Goal: Task Accomplishment & Management: Use online tool/utility

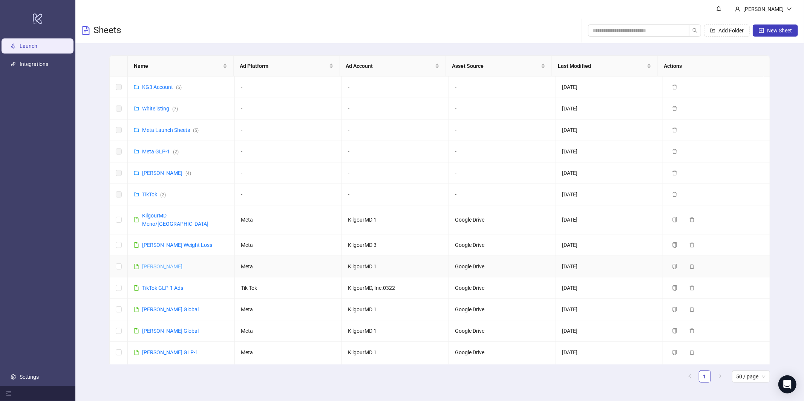
click at [181, 264] on link "[PERSON_NAME]" at bounding box center [162, 267] width 40 height 6
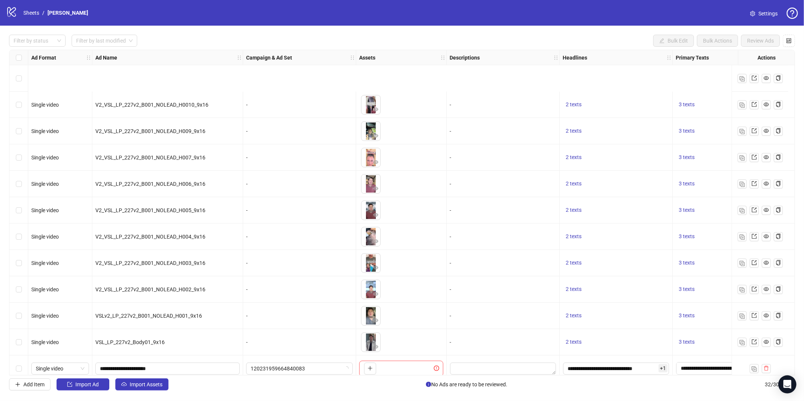
scroll to position [537, 0]
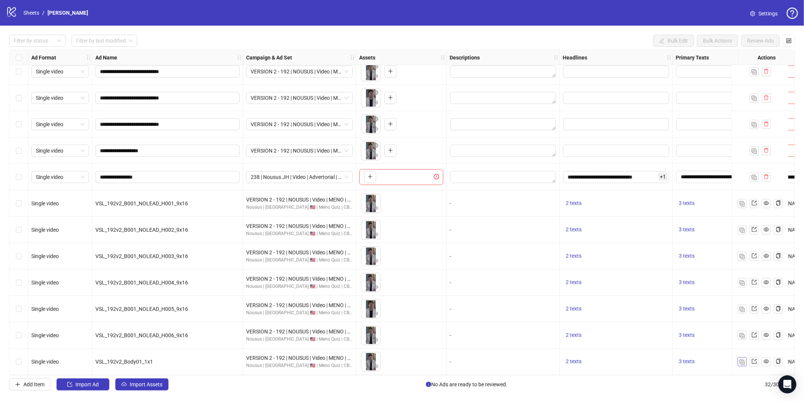
click at [741, 360] on img "button" at bounding box center [742, 362] width 5 height 5
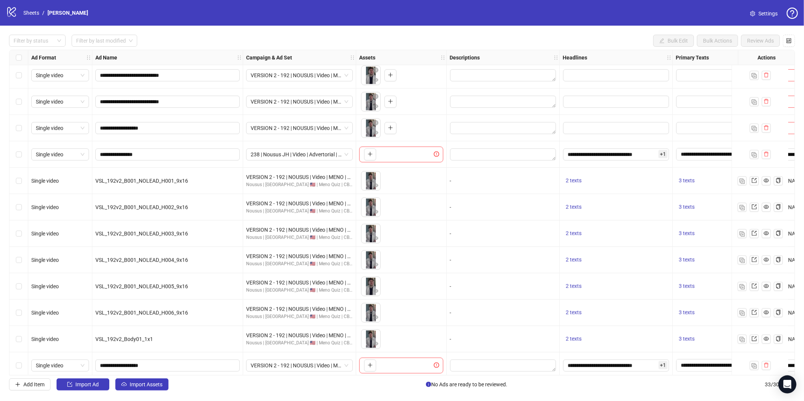
scroll to position [564, 0]
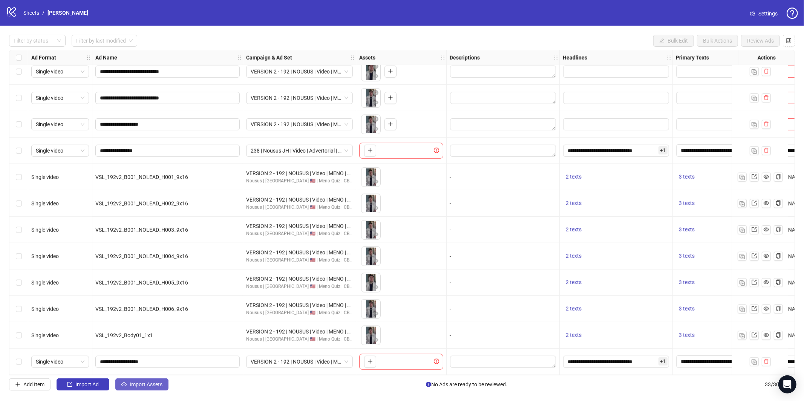
click at [149, 391] on div "**********" at bounding box center [402, 213] width 804 height 374
click at [149, 386] on span "Import Assets" at bounding box center [146, 385] width 33 height 6
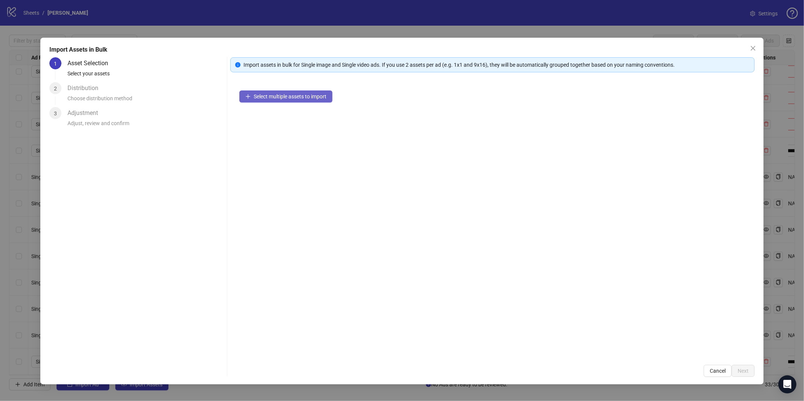
click at [247, 94] on icon "plus" at bounding box center [247, 96] width 5 height 5
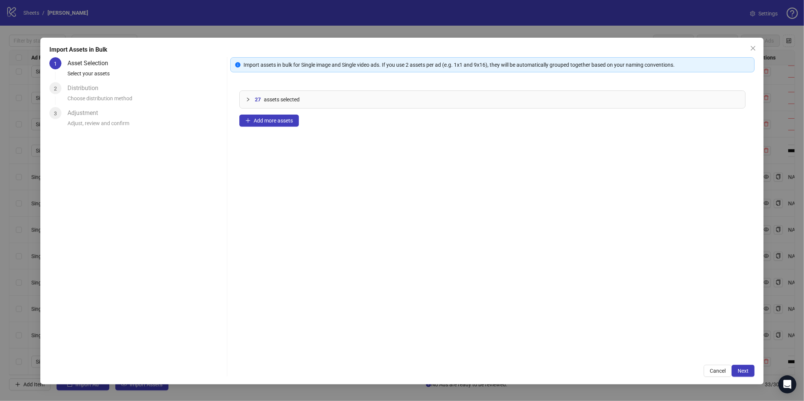
click at [749, 366] on button "Next" at bounding box center [743, 371] width 23 height 12
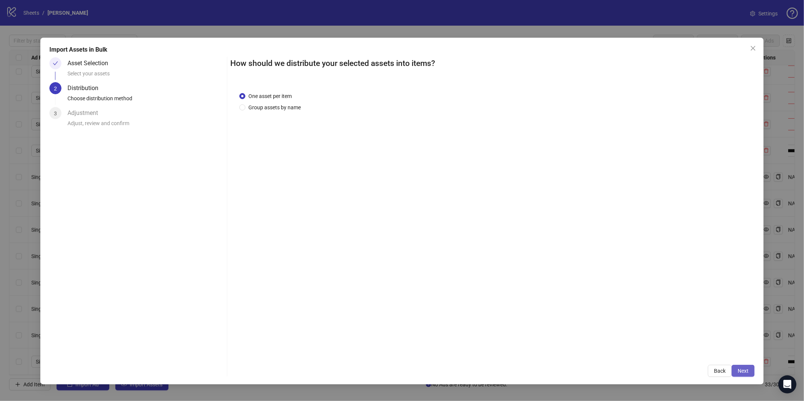
click at [754, 368] on button "Next" at bounding box center [743, 371] width 23 height 12
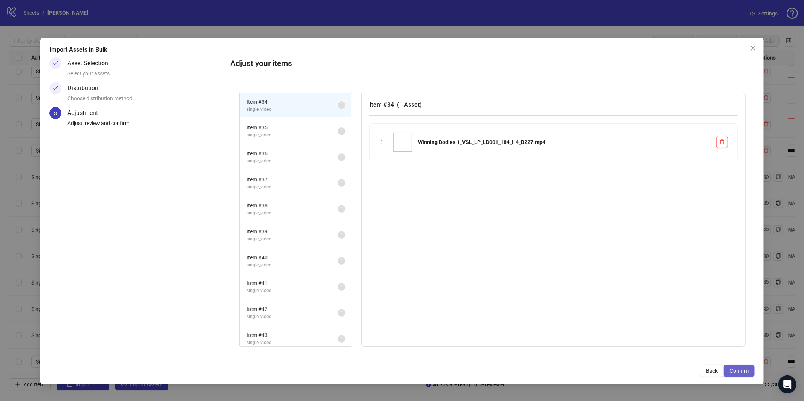
click at [752, 366] on button "Confirm" at bounding box center [739, 371] width 31 height 12
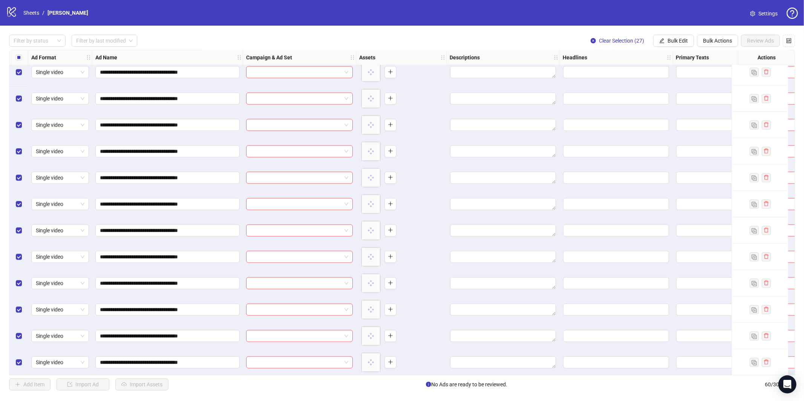
scroll to position [1276, 0]
click at [679, 38] on span "Bulk Edit" at bounding box center [678, 41] width 20 height 6
click at [682, 83] on span "Campaign & Ad Set" at bounding box center [681, 80] width 45 height 8
click at [658, 72] on input "search" at bounding box center [649, 72] width 135 height 11
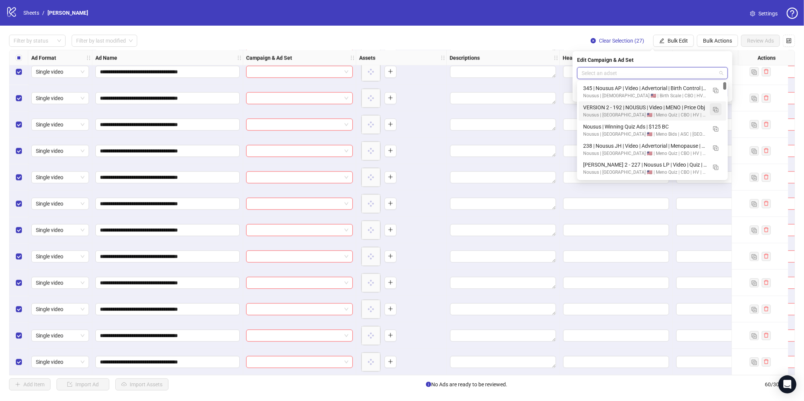
click at [717, 111] on img "button" at bounding box center [715, 109] width 5 height 5
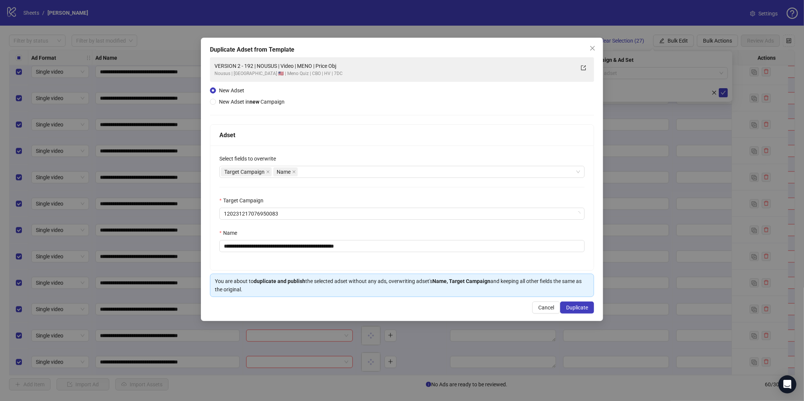
drag, startPoint x: 408, startPoint y: 254, endPoint x: 409, endPoint y: 250, distance: 4.4
click at [408, 254] on div "**********" at bounding box center [401, 208] width 383 height 125
click at [409, 248] on input "**********" at bounding box center [401, 246] width 365 height 12
paste input "**********"
paste input "text"
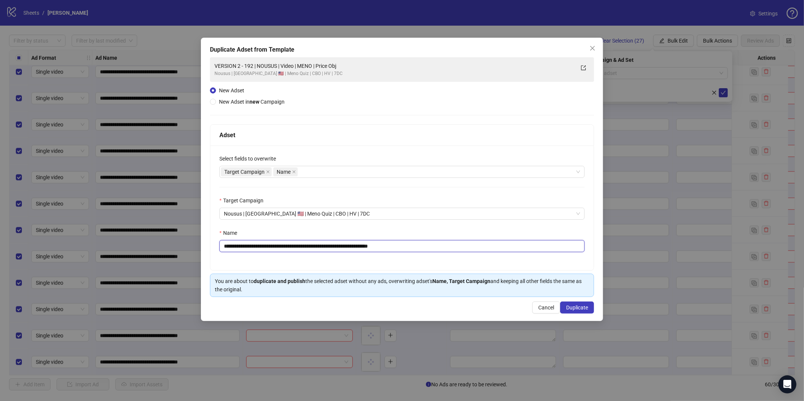
click at [300, 249] on input "**********" at bounding box center [401, 246] width 365 height 12
drag, startPoint x: 264, startPoint y: 247, endPoint x: 210, endPoint y: 244, distance: 53.3
click at [204, 246] on div "**********" at bounding box center [402, 179] width 402 height 283
type input "**********"
click at [568, 308] on span "Duplicate" at bounding box center [577, 308] width 22 height 6
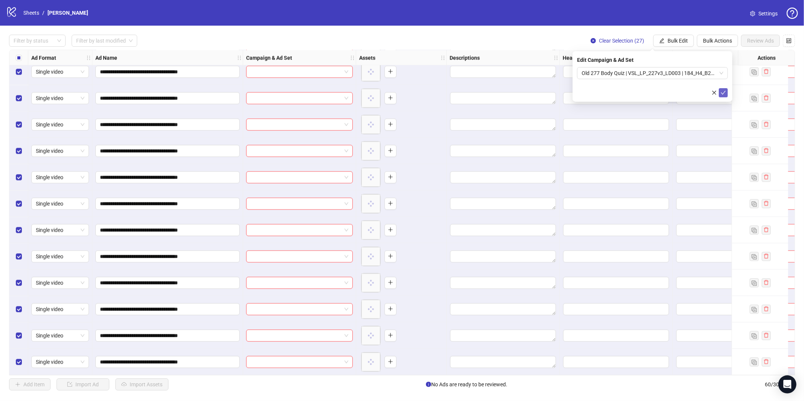
click at [723, 96] on button "submit" at bounding box center [723, 92] width 9 height 9
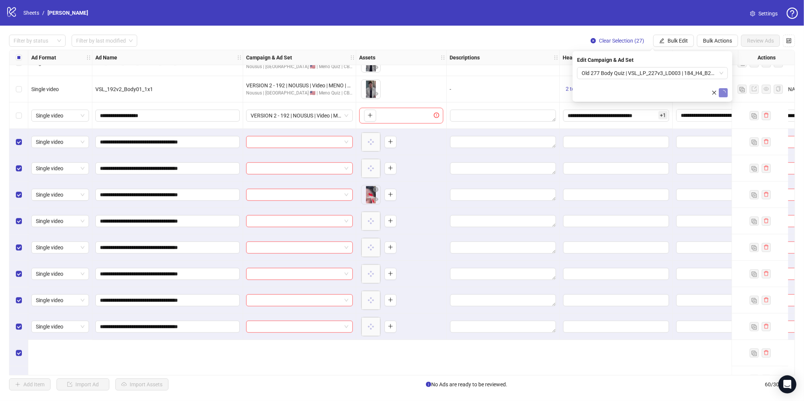
scroll to position [722, 0]
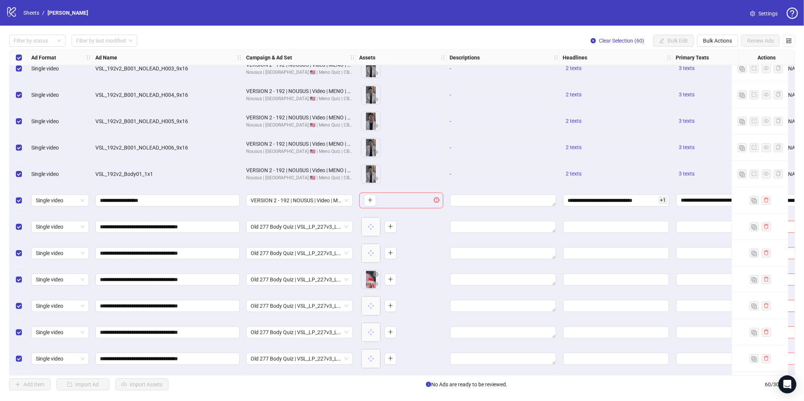
drag, startPoint x: 15, startPoint y: 55, endPoint x: 19, endPoint y: 57, distance: 4.4
click at [16, 55] on div "Ad Format Ad Name Campaign & Ad Set Assets Descriptions Headlines Primary Texts…" at bounding box center [501, 127] width 984 height 1598
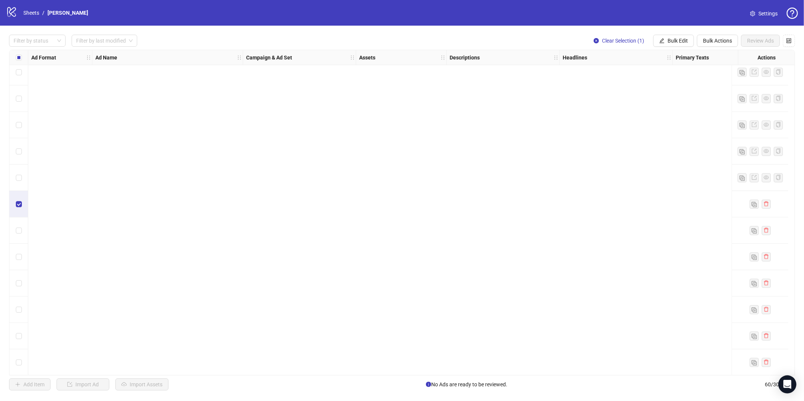
scroll to position [1276, 0]
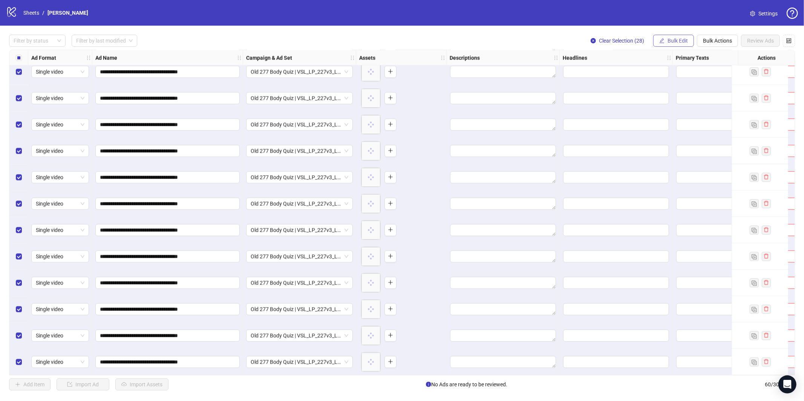
click at [669, 39] on span "Bulk Edit" at bounding box center [678, 41] width 20 height 6
click at [672, 79] on span "Campaign & Ad Set" at bounding box center [681, 80] width 45 height 8
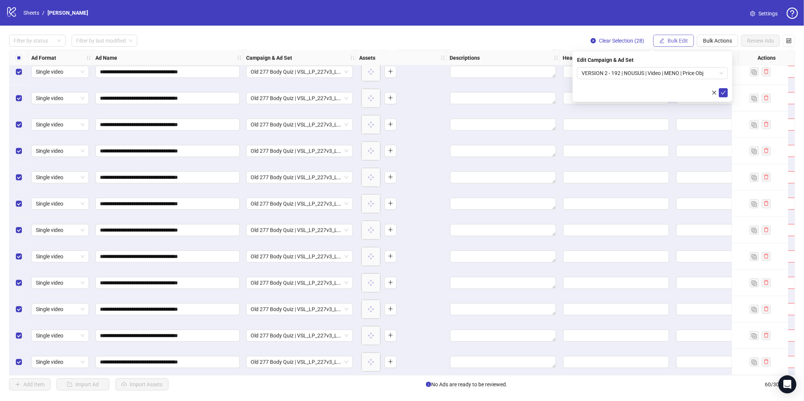
click at [680, 41] on span "Bulk Edit" at bounding box center [678, 41] width 20 height 6
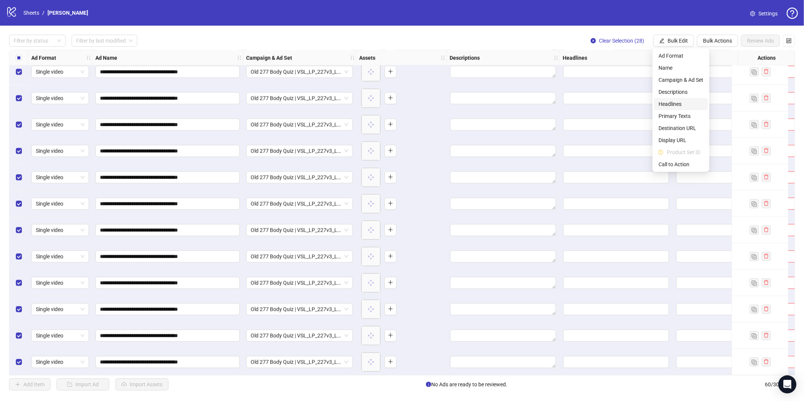
click at [678, 103] on span "Headlines" at bounding box center [681, 104] width 45 height 8
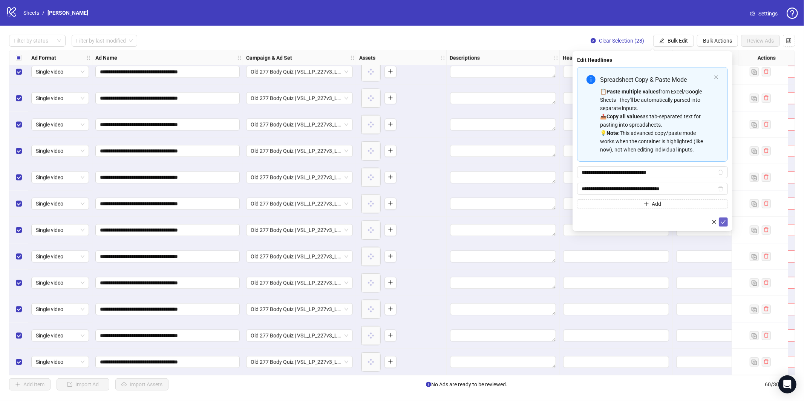
click at [723, 223] on icon "check" at bounding box center [723, 222] width 5 height 4
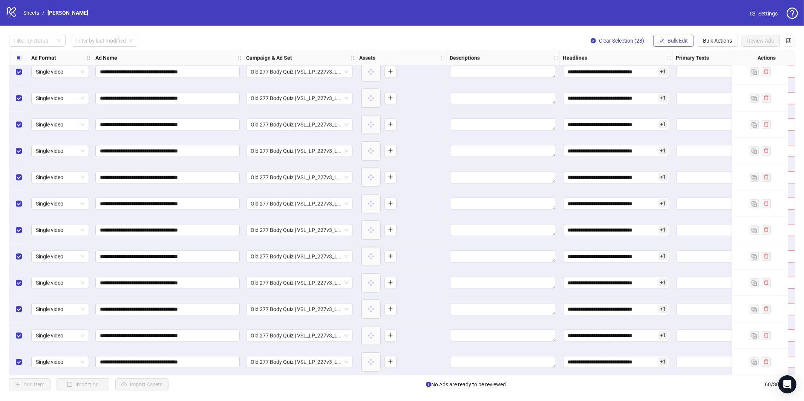
click at [677, 39] on span "Bulk Edit" at bounding box center [678, 41] width 20 height 6
click at [673, 115] on span "Primary Texts" at bounding box center [681, 116] width 45 height 8
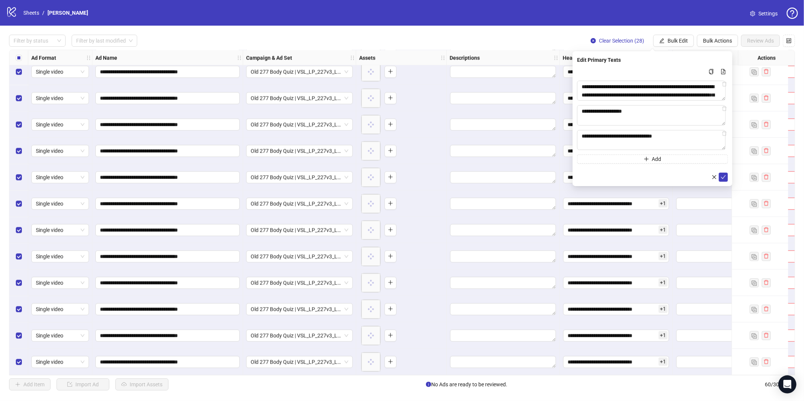
click at [728, 181] on div "**********" at bounding box center [653, 118] width 160 height 135
click at [725, 172] on form "**********" at bounding box center [652, 124] width 151 height 115
click at [726, 175] on button "submit" at bounding box center [723, 177] width 9 height 9
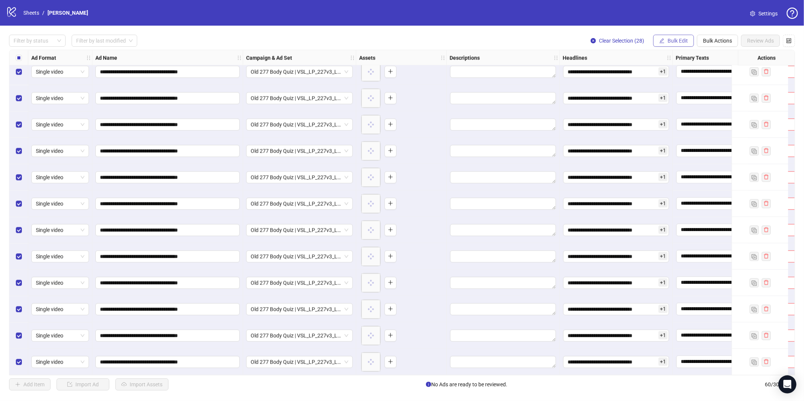
click at [676, 45] on button "Bulk Edit" at bounding box center [673, 41] width 41 height 12
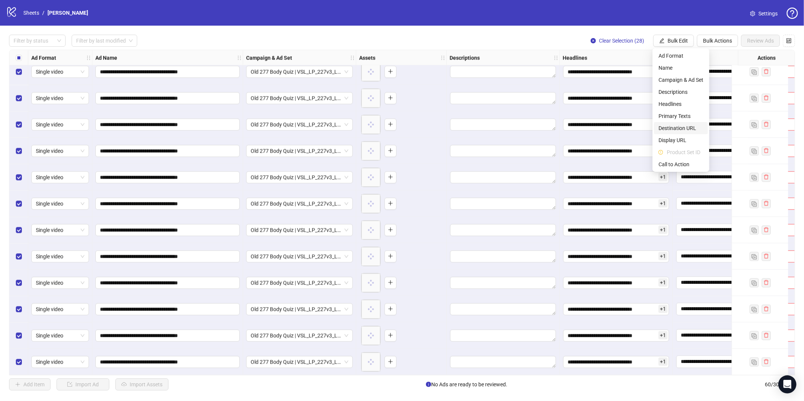
click at [681, 128] on span "Destination URL" at bounding box center [681, 128] width 45 height 8
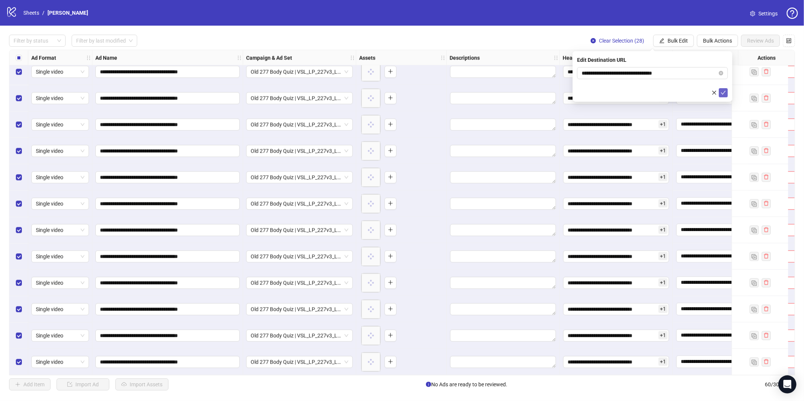
click at [725, 92] on icon "check" at bounding box center [723, 92] width 5 height 5
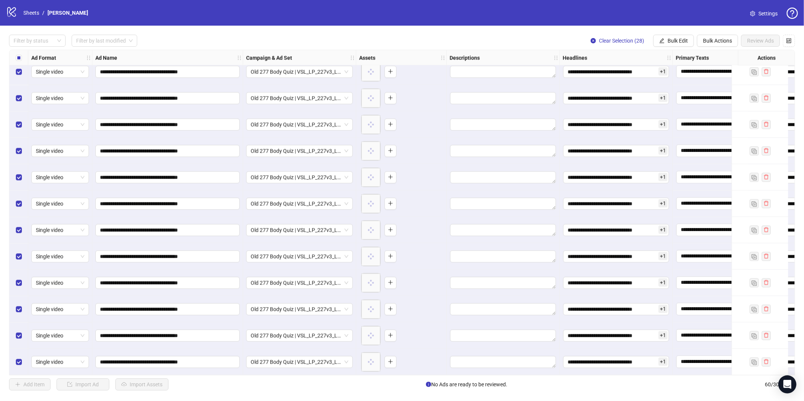
drag, startPoint x: 671, startPoint y: 42, endPoint x: 679, endPoint y: 66, distance: 24.8
click at [671, 42] on span "Bulk Edit" at bounding box center [678, 41] width 20 height 6
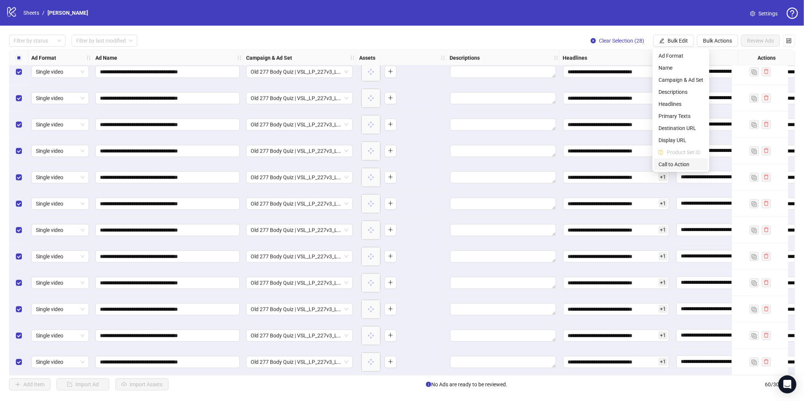
click at [677, 162] on span "Call to Action" at bounding box center [681, 164] width 45 height 8
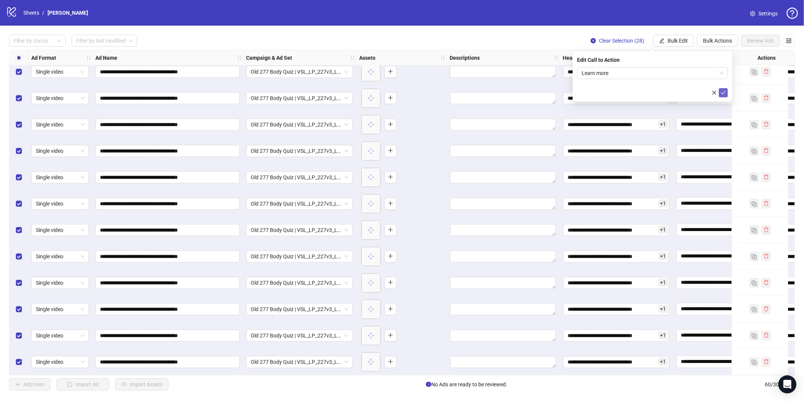
click at [726, 93] on icon "check" at bounding box center [723, 92] width 5 height 5
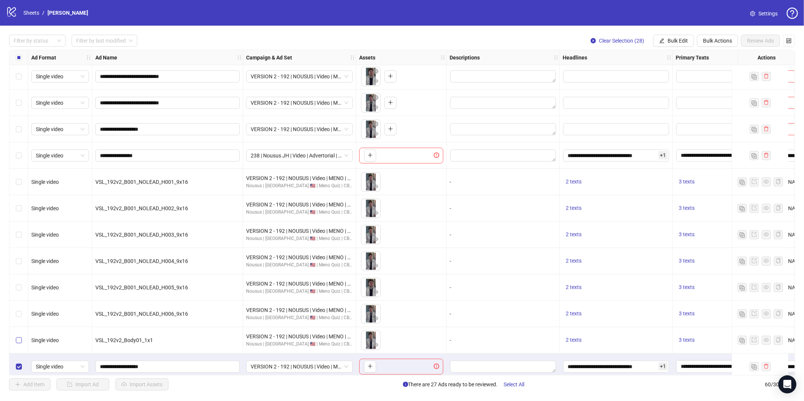
scroll to position [641, 0]
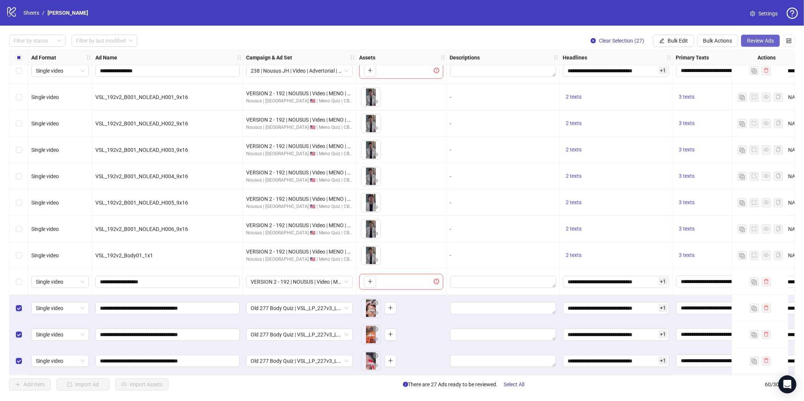
click at [758, 40] on span "Review Ads" at bounding box center [760, 41] width 27 height 6
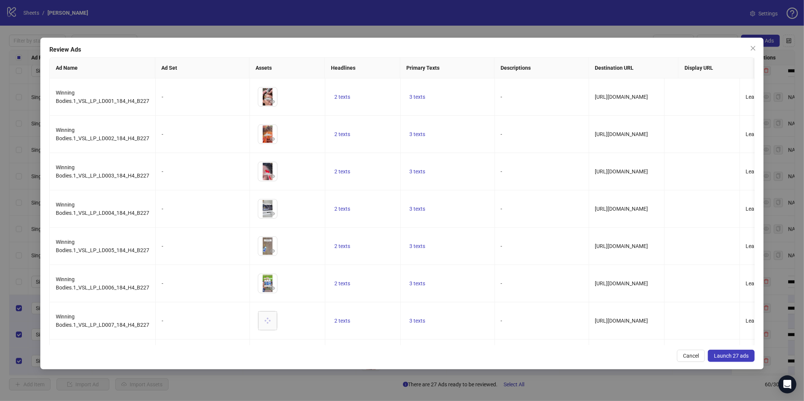
click at [728, 357] on span "Launch 27 ads" at bounding box center [731, 356] width 35 height 6
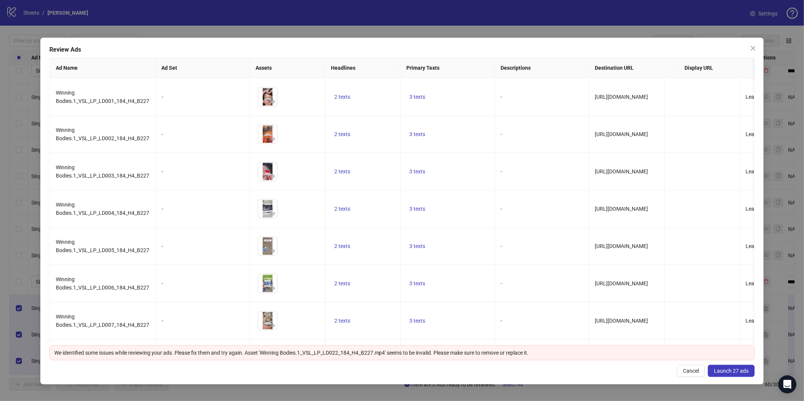
click at [734, 365] on div "Cancel Launch 27 ads" at bounding box center [402, 371] width 706 height 12
click at [734, 370] on span "Launch 27 ads" at bounding box center [731, 371] width 35 height 6
click at [739, 371] on span "Launch 27 ads" at bounding box center [731, 371] width 35 height 6
click at [754, 47] on icon "close" at bounding box center [753, 48] width 6 height 6
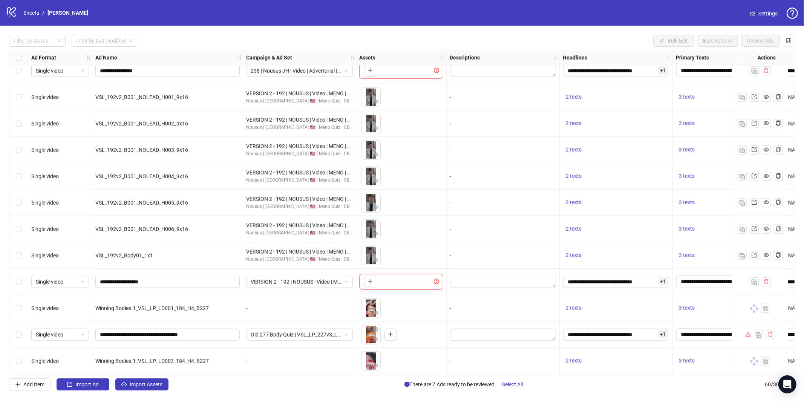
scroll to position [816, 0]
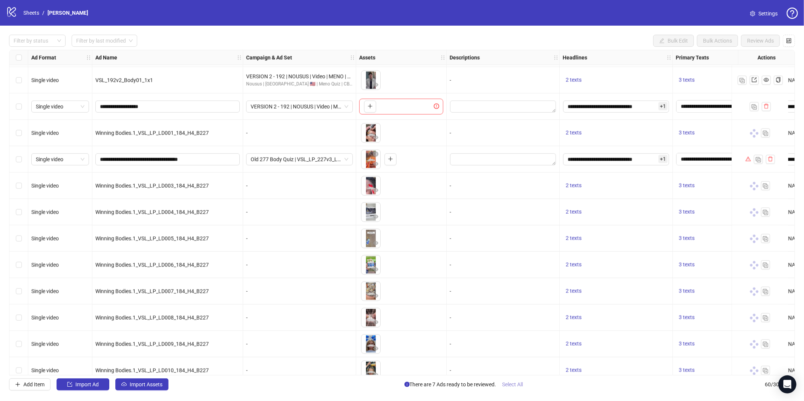
click at [517, 384] on span "Select All" at bounding box center [513, 385] width 21 height 6
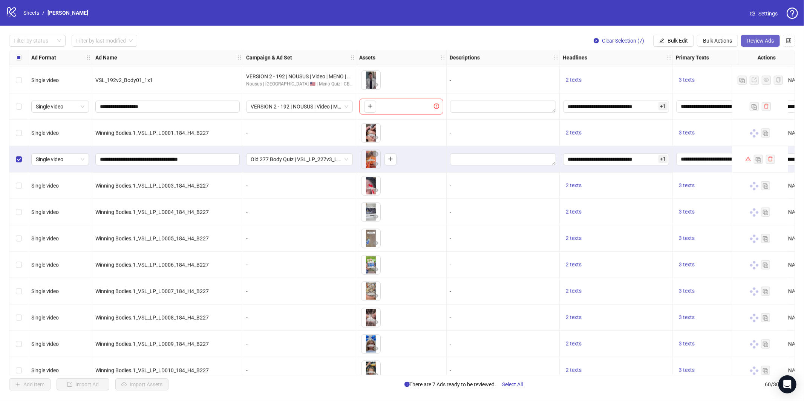
click at [751, 42] on span "Review Ads" at bounding box center [760, 41] width 27 height 6
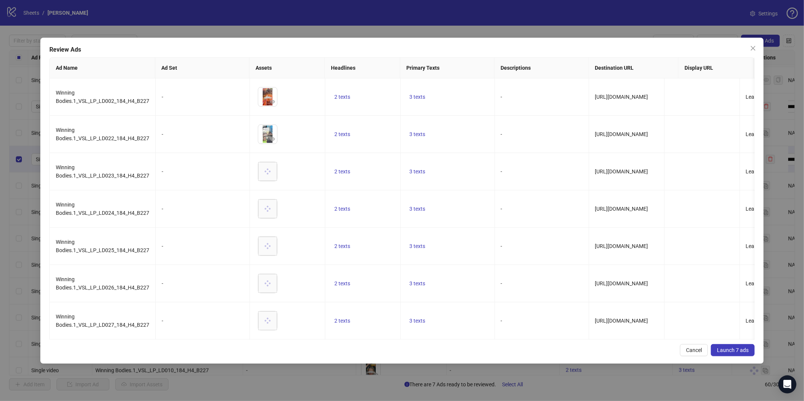
click at [747, 352] on button "Launch 7 ads" at bounding box center [733, 350] width 44 height 12
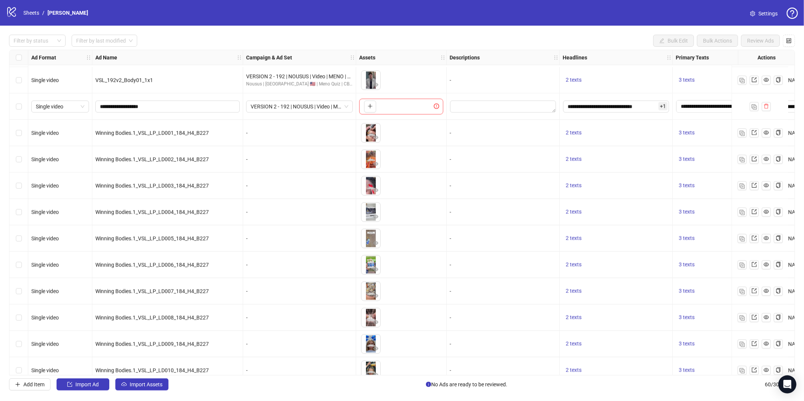
scroll to position [1276, 0]
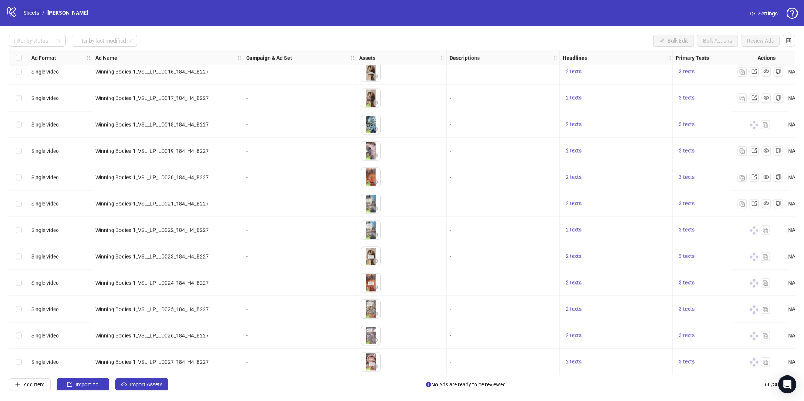
click at [33, 11] on link "Sheets" at bounding box center [31, 13] width 19 height 8
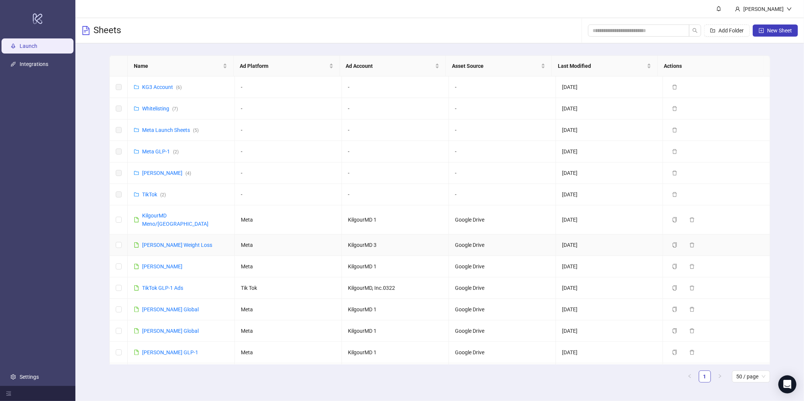
click at [201, 236] on td "[PERSON_NAME] Weight Loss" at bounding box center [181, 244] width 107 height 21
click at [191, 242] on link "[PERSON_NAME] Weight Loss" at bounding box center [177, 245] width 70 height 6
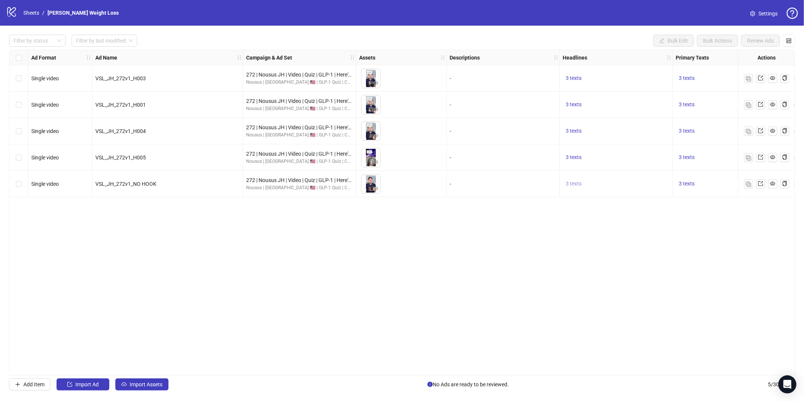
click at [572, 183] on span "3 texts" at bounding box center [574, 184] width 16 height 6
click at [690, 176] on icon "caret-right" at bounding box center [691, 177] width 5 height 5
drag, startPoint x: 742, startPoint y: 227, endPoint x: 745, endPoint y: 192, distance: 35.2
click at [741, 225] on div "Ad Format Ad Name Campaign & Ad Set Assets Descriptions Headlines Primary Texts…" at bounding box center [402, 213] width 786 height 326
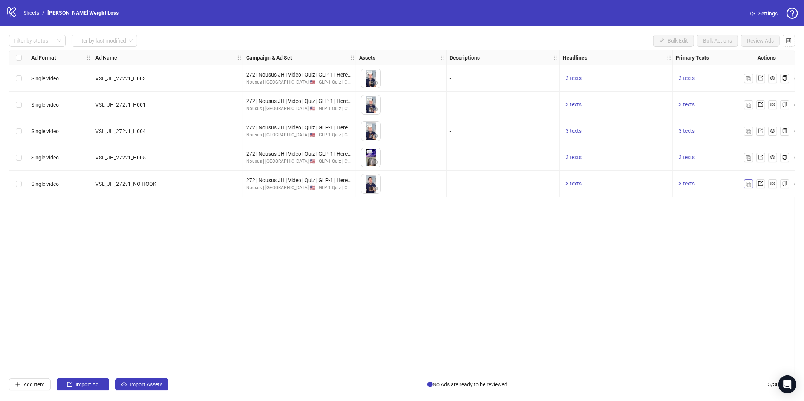
click at [748, 186] on img "button" at bounding box center [748, 184] width 5 height 5
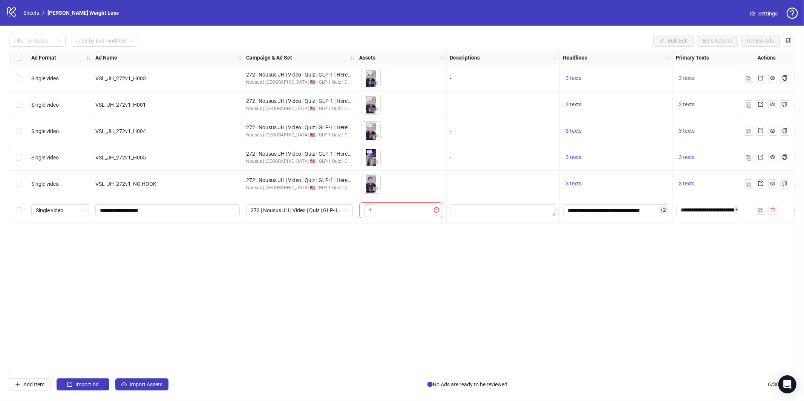
click at [148, 391] on div "Filter by status Filter by last modified Bulk Edit Bulk Actions Review Ads Ad F…" at bounding box center [402, 213] width 804 height 374
click at [147, 387] on span "Import Assets" at bounding box center [146, 385] width 33 height 6
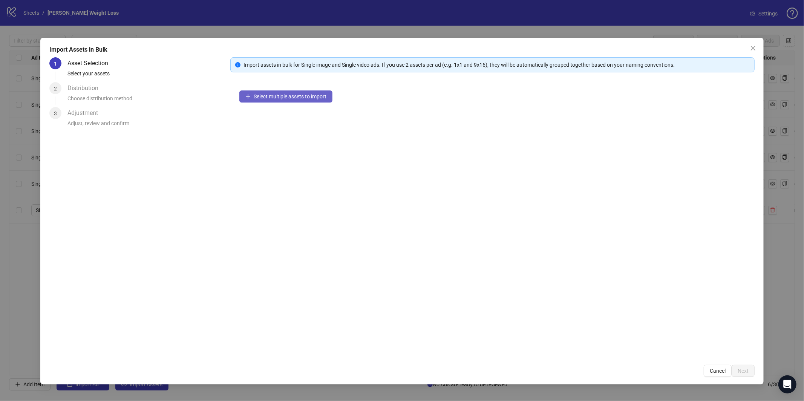
click at [296, 96] on span "Select multiple assets to import" at bounding box center [290, 96] width 73 height 6
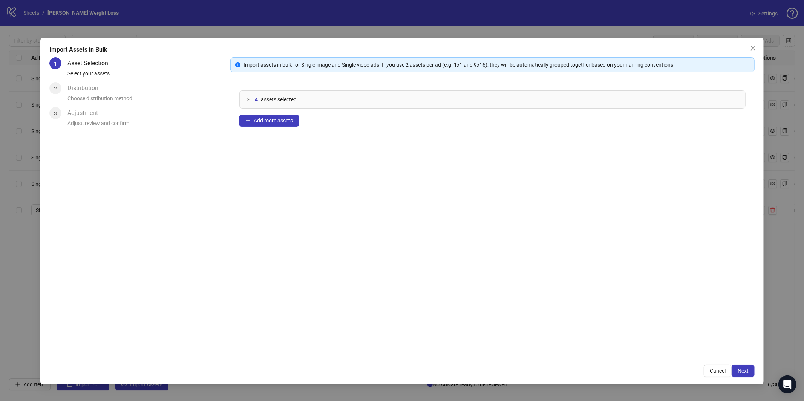
click at [747, 372] on span "Next" at bounding box center [743, 371] width 11 height 6
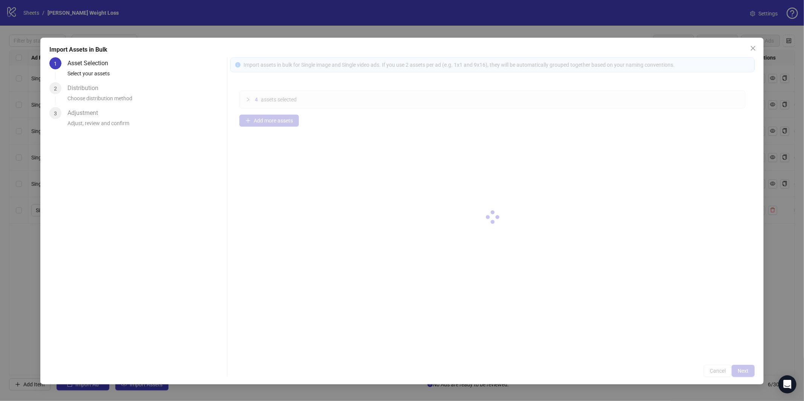
click at [747, 372] on div at bounding box center [492, 217] width 524 height 320
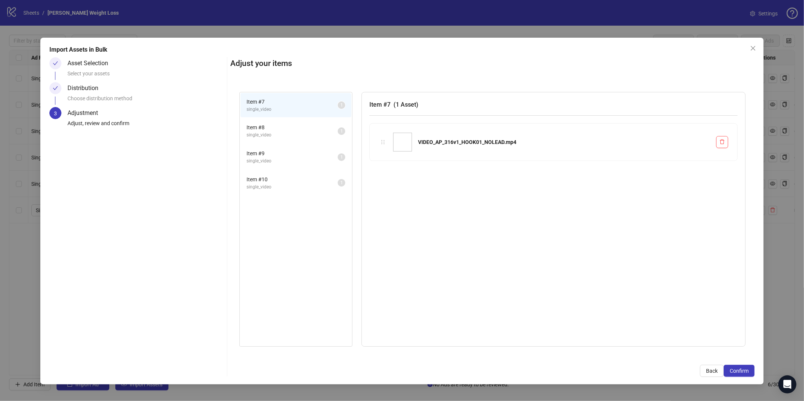
click at [747, 372] on span "Confirm" at bounding box center [739, 371] width 19 height 6
click at [747, 372] on div "Import Assets in Bulk Asset Selection Select your assets Distribution Choose di…" at bounding box center [402, 200] width 804 height 401
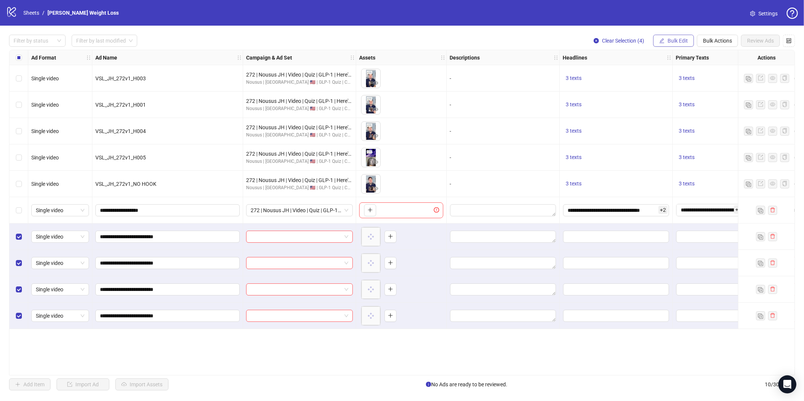
click at [668, 38] on span "Bulk Edit" at bounding box center [678, 41] width 20 height 6
click at [669, 79] on span "Campaign & Ad Set" at bounding box center [681, 80] width 45 height 8
click at [645, 72] on input "search" at bounding box center [649, 72] width 135 height 11
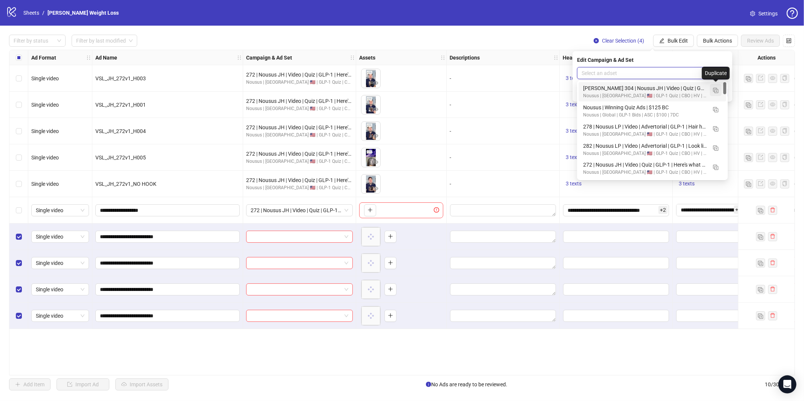
click at [716, 89] on img "button" at bounding box center [715, 90] width 5 height 5
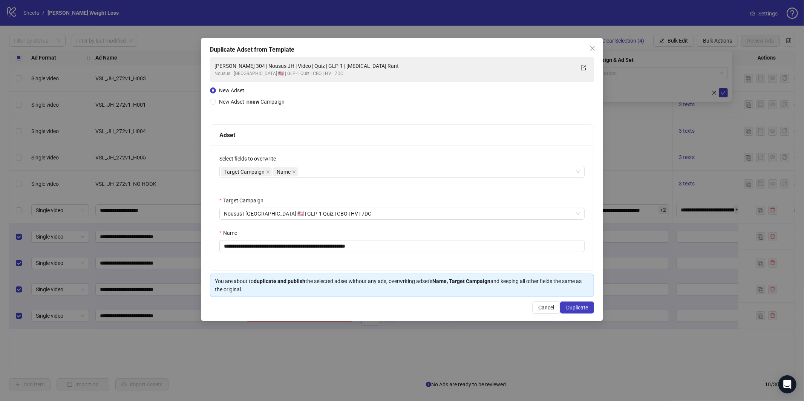
click at [407, 253] on div "**********" at bounding box center [401, 208] width 383 height 125
click at [406, 251] on input "**********" at bounding box center [401, 246] width 365 height 12
click at [406, 249] on input "**********" at bounding box center [401, 246] width 365 height 12
paste input "**********"
type input "**********"
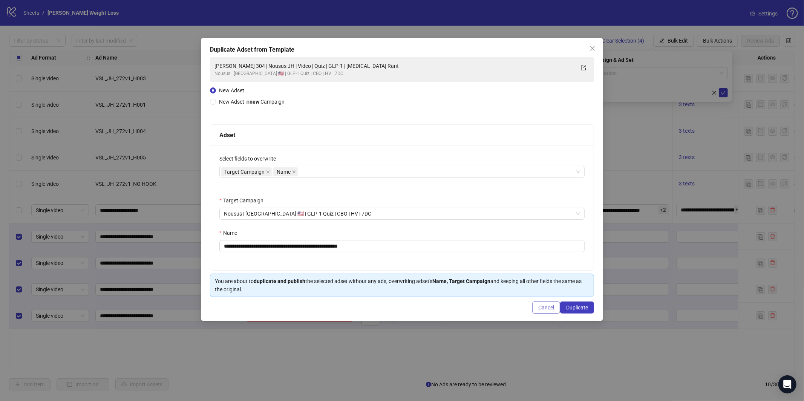
click at [559, 304] on button "Cancel" at bounding box center [546, 308] width 28 height 12
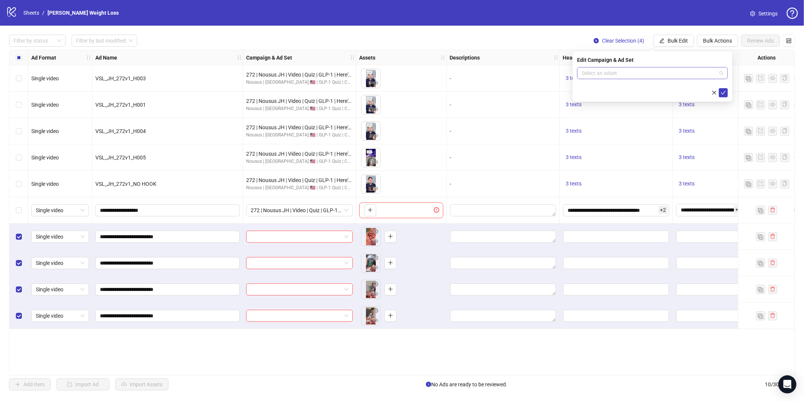
click at [678, 73] on input "search" at bounding box center [649, 72] width 135 height 11
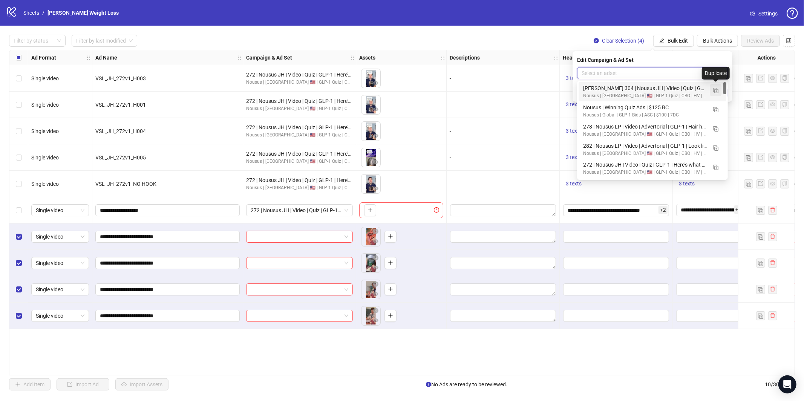
click at [716, 89] on img "button" at bounding box center [715, 90] width 5 height 5
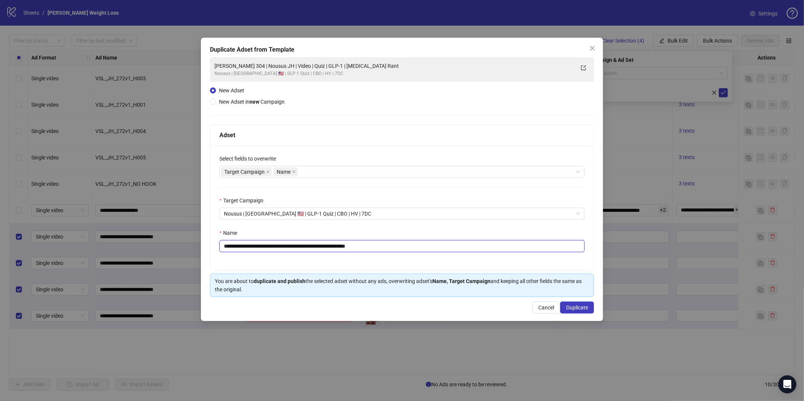
click at [414, 246] on input "**********" at bounding box center [401, 246] width 365 height 12
paste input "**********"
type input "**********"
click at [585, 305] on span "Duplicate" at bounding box center [577, 308] width 22 height 6
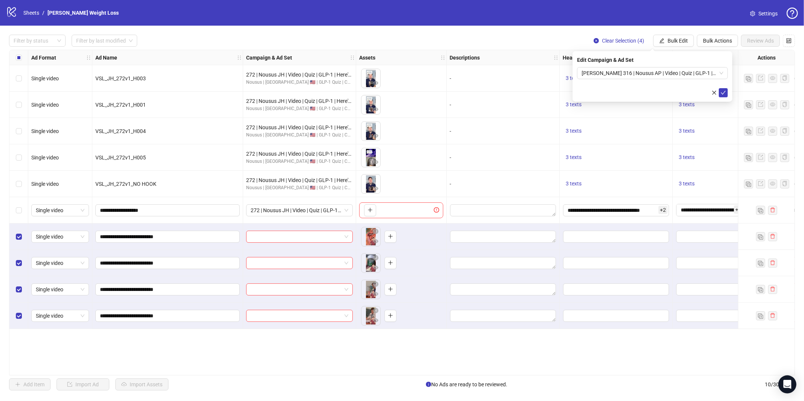
click at [726, 97] on div "Edit Campaign & Ad Set [PERSON_NAME] 316 | Nousus AP | Video | Quiz | GLP-1 | G…" at bounding box center [653, 76] width 160 height 51
click at [724, 94] on icon "check" at bounding box center [723, 92] width 5 height 5
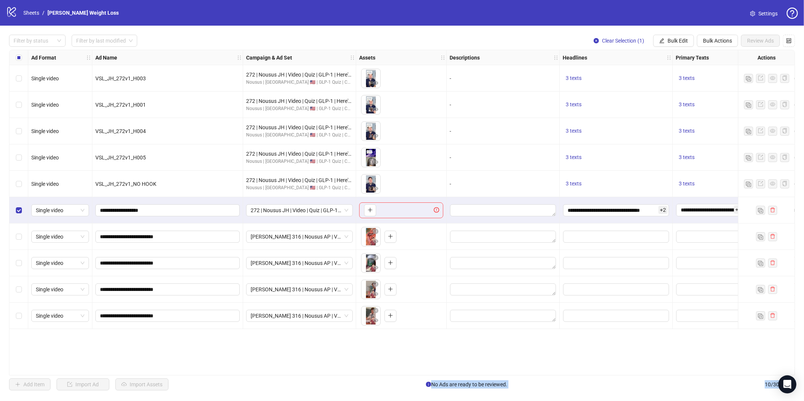
click at [14, 313] on div "Select row 10" at bounding box center [18, 316] width 19 height 26
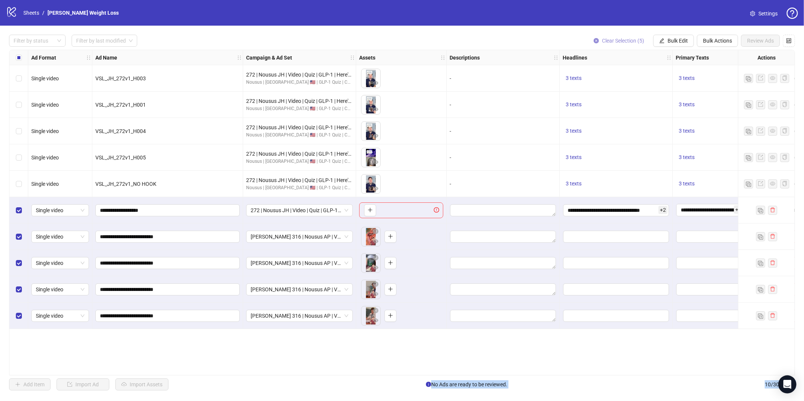
click at [648, 35] on button "Clear Selection (5)" at bounding box center [619, 41] width 63 height 12
click at [673, 34] on div "Filter by status Filter by last modified Clear Selection (5) Bulk Edit Bulk Act…" at bounding box center [402, 213] width 804 height 374
click at [672, 38] on span "Bulk Edit" at bounding box center [678, 41] width 20 height 6
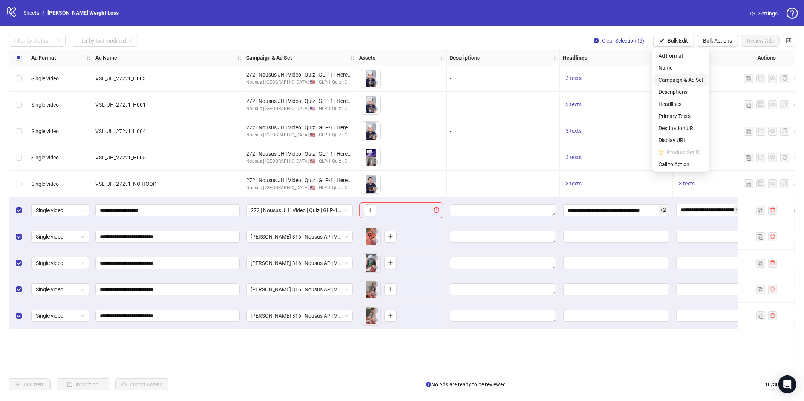
click at [674, 77] on span "Campaign & Ad Set" at bounding box center [681, 80] width 45 height 8
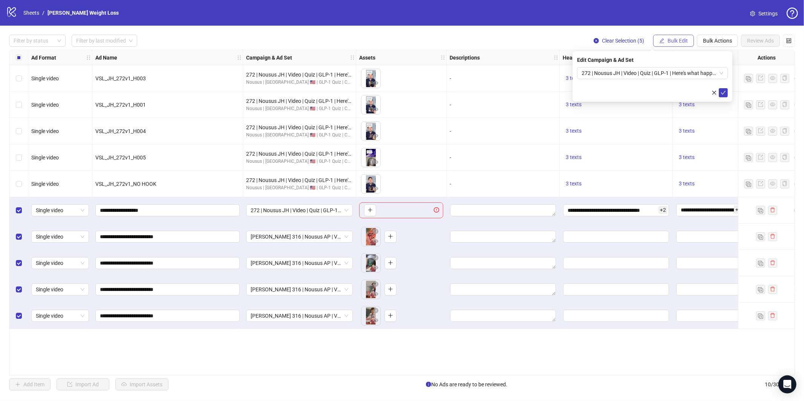
click at [674, 43] on span "Bulk Edit" at bounding box center [678, 41] width 20 height 6
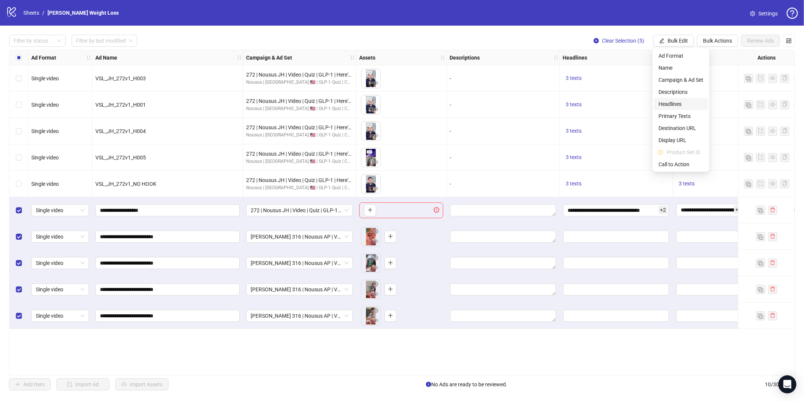
click at [683, 105] on span "Headlines" at bounding box center [681, 104] width 45 height 8
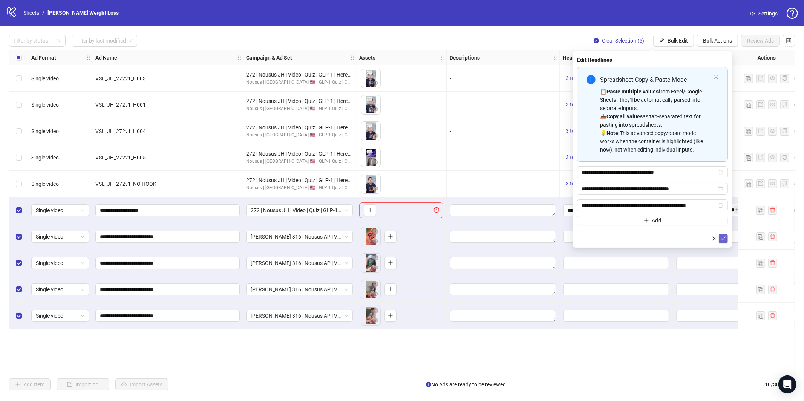
click at [726, 239] on button "submit" at bounding box center [723, 238] width 9 height 9
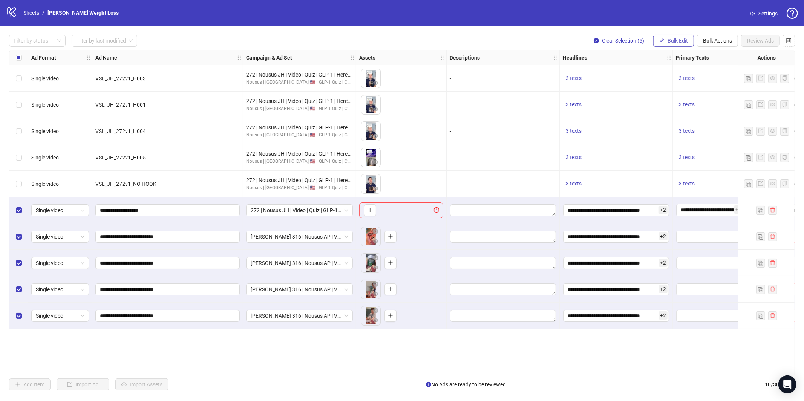
click at [678, 43] on span "Bulk Edit" at bounding box center [678, 41] width 20 height 6
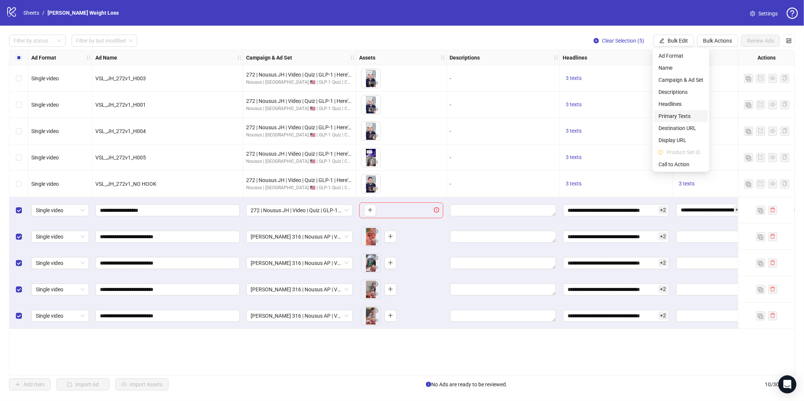
drag, startPoint x: 687, startPoint y: 116, endPoint x: 693, endPoint y: 116, distance: 5.7
click at [688, 116] on span "Primary Texts" at bounding box center [681, 116] width 45 height 8
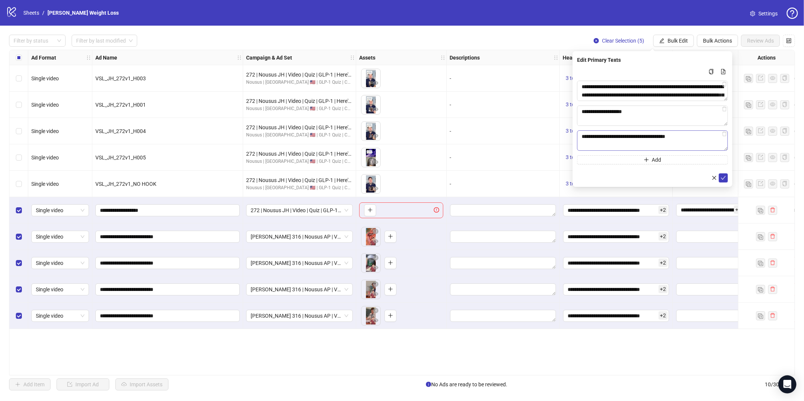
drag, startPoint x: 724, startPoint y: 180, endPoint x: 714, endPoint y: 133, distance: 48.1
click at [724, 180] on icon "check" at bounding box center [723, 177] width 5 height 5
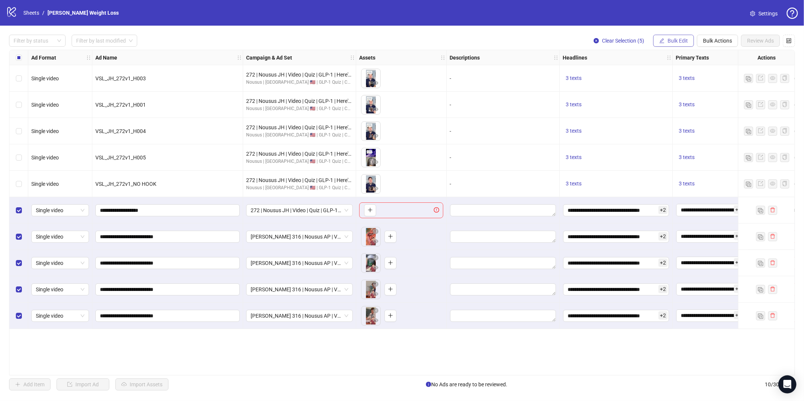
click at [677, 38] on span "Bulk Edit" at bounding box center [678, 41] width 20 height 6
click at [682, 138] on span "Display URL" at bounding box center [681, 140] width 45 height 8
drag, startPoint x: 677, startPoint y: 40, endPoint x: 679, endPoint y: 44, distance: 3.9
click at [677, 40] on span "Bulk Edit" at bounding box center [678, 41] width 20 height 6
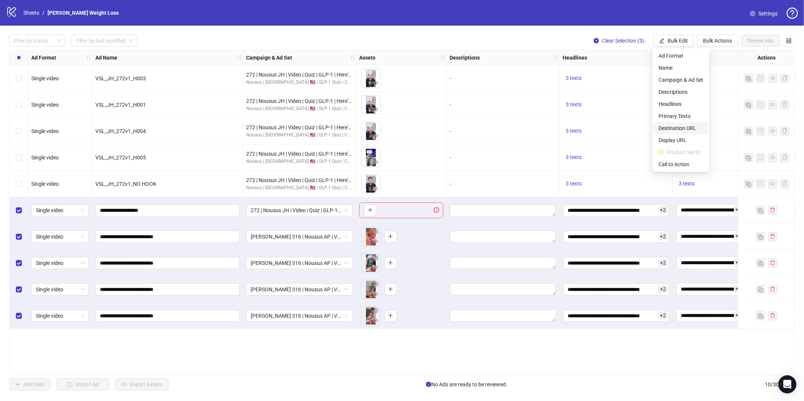
drag, startPoint x: 680, startPoint y: 128, endPoint x: 687, endPoint y: 130, distance: 7.5
click at [680, 128] on span "Destination URL" at bounding box center [681, 128] width 45 height 8
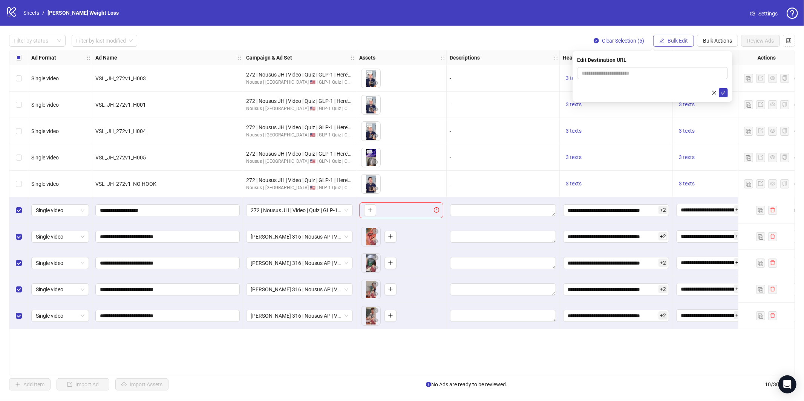
click at [680, 44] on button "Bulk Edit" at bounding box center [673, 41] width 41 height 12
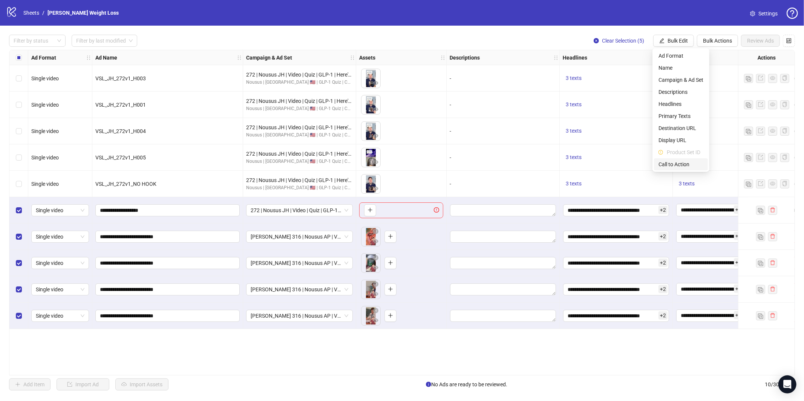
click at [680, 162] on span "Call to Action" at bounding box center [681, 164] width 45 height 8
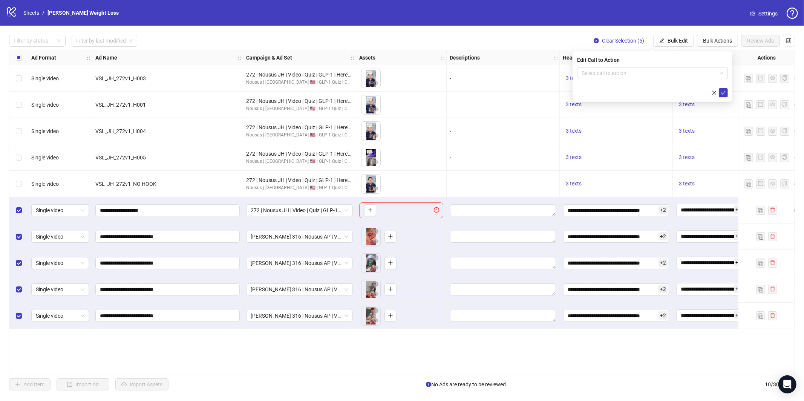
click at [679, 80] on form "Select call to action" at bounding box center [652, 82] width 151 height 30
click at [679, 72] on input "search" at bounding box center [649, 72] width 135 height 11
type input "*****"
click at [666, 85] on div "Learn more" at bounding box center [652, 88] width 139 height 8
click at [724, 95] on icon "check" at bounding box center [723, 92] width 5 height 5
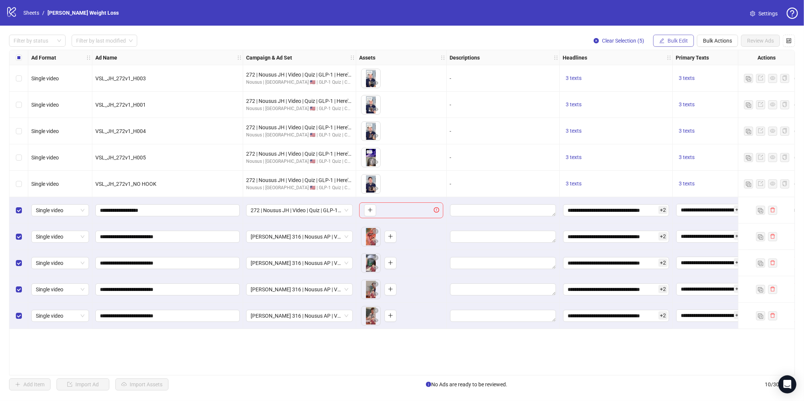
click at [684, 43] on span "Bulk Edit" at bounding box center [678, 41] width 20 height 6
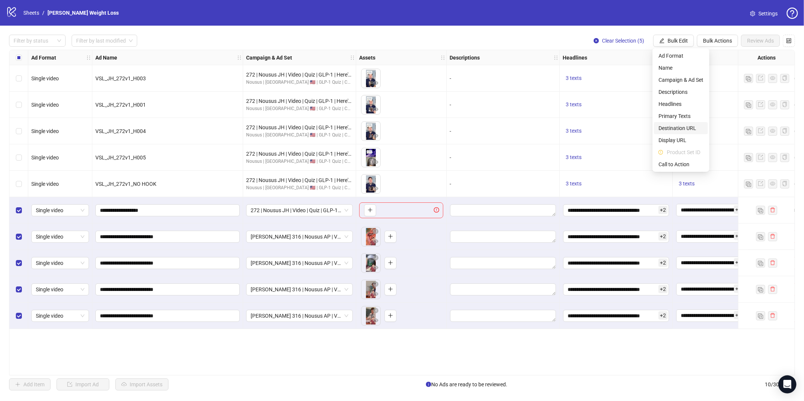
click at [677, 127] on span "Destination URL" at bounding box center [681, 128] width 45 height 8
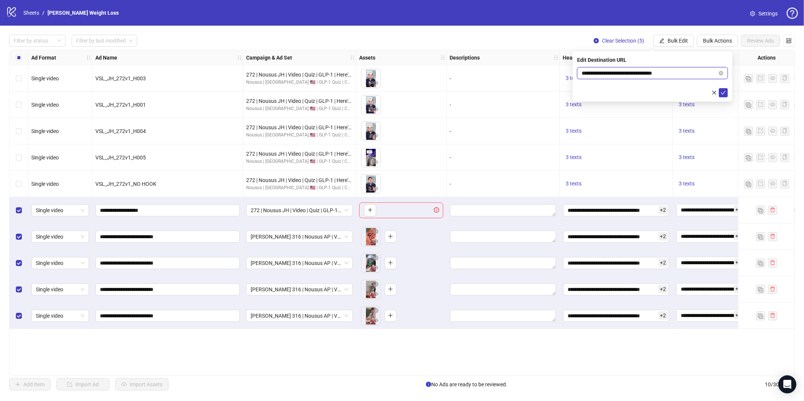
click at [656, 70] on input "**********" at bounding box center [650, 73] width 136 height 8
click at [720, 93] on button "submit" at bounding box center [723, 92] width 9 height 9
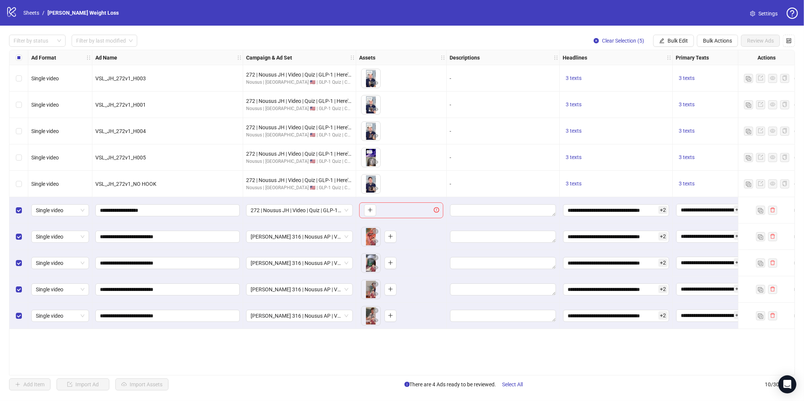
click at [23, 210] on div "Select row 6" at bounding box center [18, 210] width 19 height 26
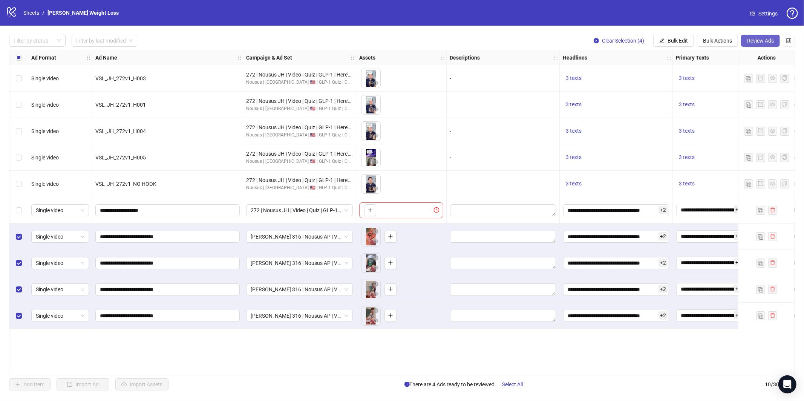
click at [755, 42] on span "Review Ads" at bounding box center [760, 41] width 27 height 6
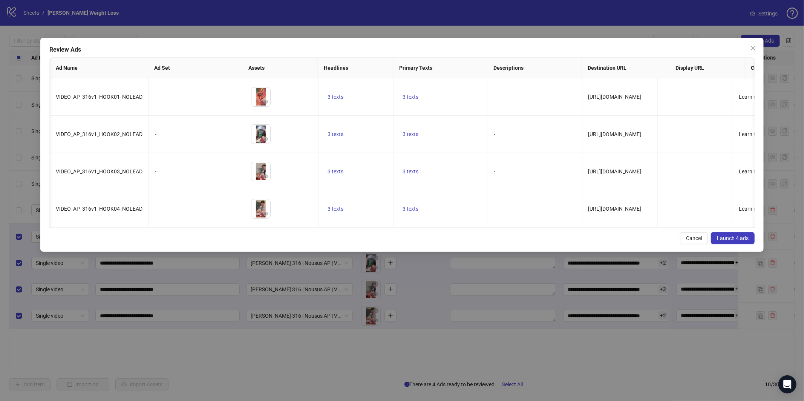
scroll to position [0, 682]
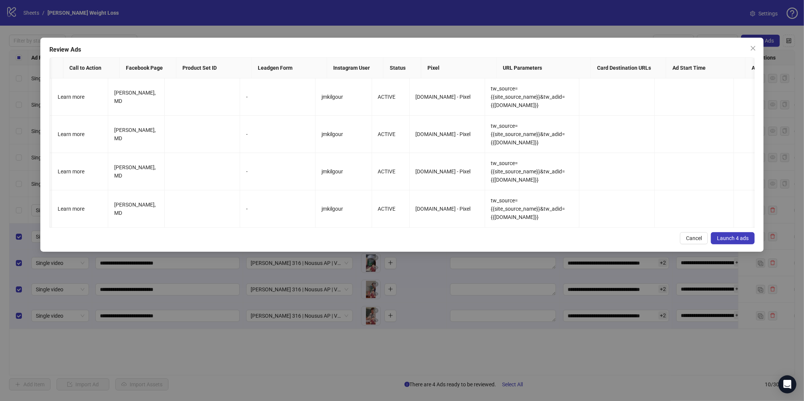
click at [734, 244] on button "Launch 4 ads" at bounding box center [733, 238] width 44 height 12
